Goal: Find specific page/section: Find specific page/section

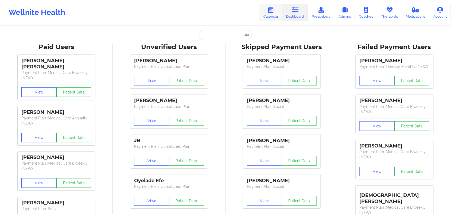
click at [270, 10] on icon at bounding box center [270, 10] width 7 height 6
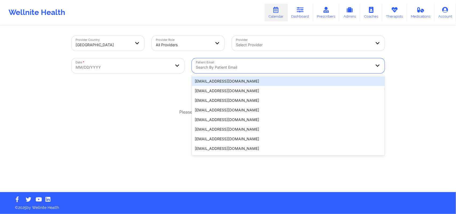
click at [254, 68] on div at bounding box center [283, 67] width 175 height 6
click at [138, 100] on div "Provider Country [GEOGRAPHIC_DATA] Provider Role All Providers Provider Select …" at bounding box center [228, 109] width 320 height 166
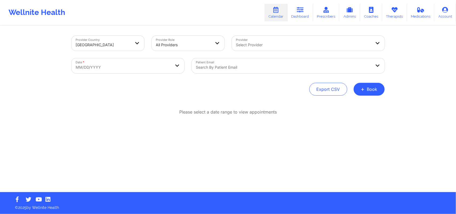
click at [221, 67] on div at bounding box center [283, 67] width 175 height 6
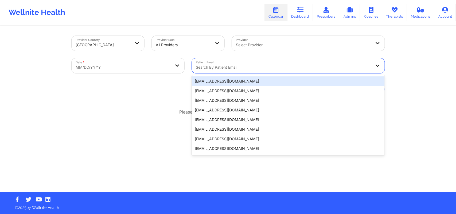
click at [221, 67] on div at bounding box center [283, 67] width 175 height 6
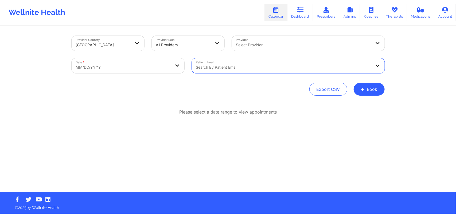
select select "2025-8"
select select "2025-9"
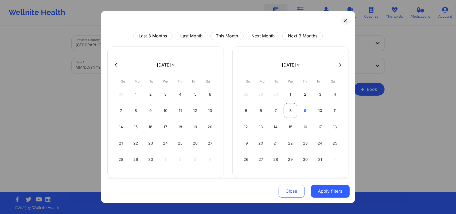
click at [291, 110] on div "8" at bounding box center [291, 110] width 14 height 15
select select "2025-9"
select select "2025-10"
select select "2025-9"
select select "2025-10"
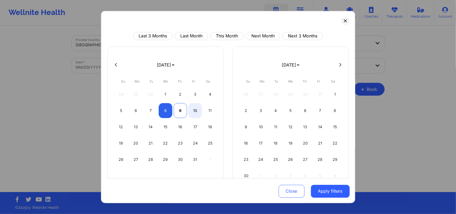
select select "2025-9"
select select "2025-10"
select select "2025-9"
select select "2025-10"
click at [167, 109] on div "8" at bounding box center [166, 110] width 14 height 15
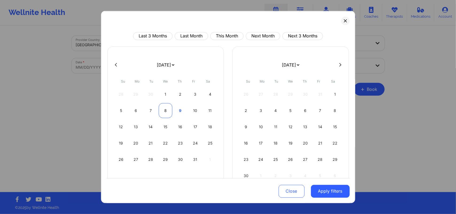
select select "2025-9"
select select "2025-10"
click at [330, 189] on button "Apply filters" at bounding box center [330, 191] width 39 height 13
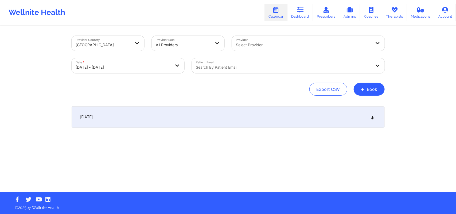
click at [374, 114] on div "[DATE]" at bounding box center [228, 116] width 313 height 21
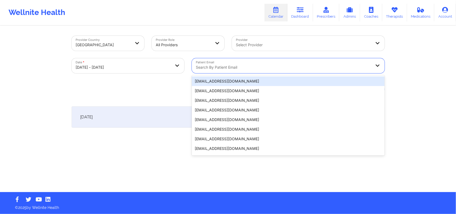
click at [236, 68] on div at bounding box center [283, 67] width 175 height 6
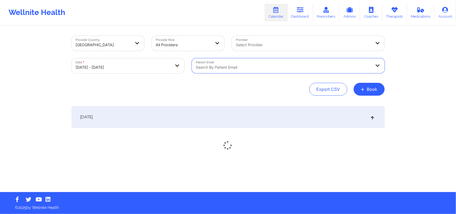
paste input "[EMAIL_ADDRESS][DOMAIN_NAME]"
type input "[EMAIL_ADDRESS][DOMAIN_NAME]"
click at [371, 118] on icon at bounding box center [372, 117] width 5 height 4
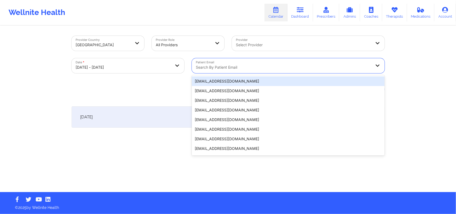
click at [298, 71] on div "Search by patient email" at bounding box center [282, 65] width 180 height 15
paste input "[EMAIL_ADDRESS][DOMAIN_NAME]"
type input "[EMAIL_ADDRESS][DOMAIN_NAME]"
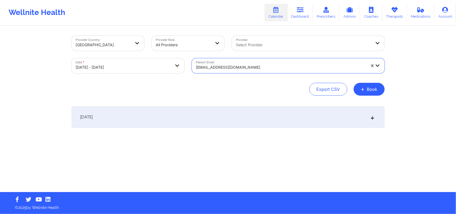
click at [374, 118] on icon at bounding box center [372, 117] width 5 height 4
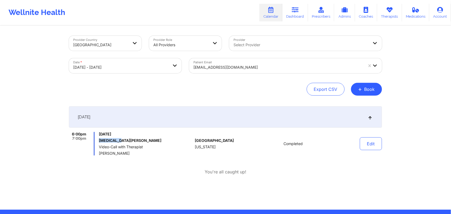
copy h6 "[MEDICAL_DATA][PERSON_NAME]"
drag, startPoint x: 118, startPoint y: 140, endPoint x: 26, endPoint y: 111, distance: 96.8
click at [26, 111] on div "Provider Country [GEOGRAPHIC_DATA] Provider Role All Providers Provider Select …" at bounding box center [225, 105] width 451 height 210
copy span "[PERSON_NAME]"
drag, startPoint x: 128, startPoint y: 155, endPoint x: 44, endPoint y: -29, distance: 202.2
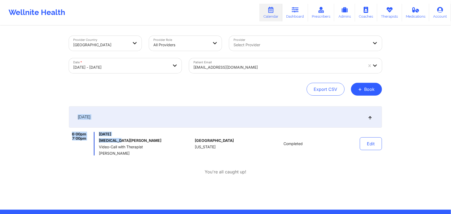
click at [44, 0] on html "Wellnite Health Calendar Dashboard Prescribers Admins Coaches Therapists Medica…" at bounding box center [225, 107] width 451 height 214
